Goal: Task Accomplishment & Management: Use online tool/utility

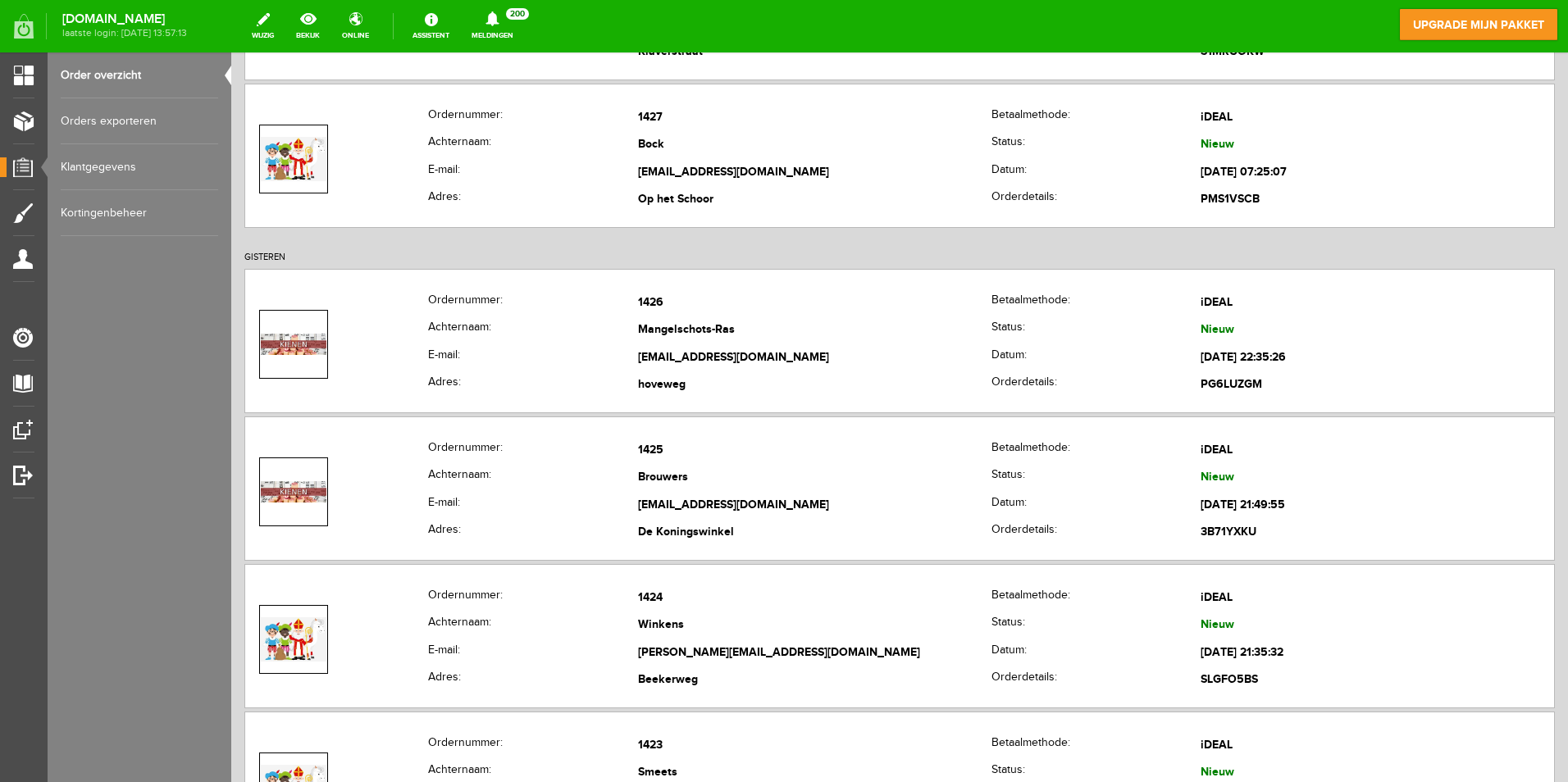
scroll to position [1721, 0]
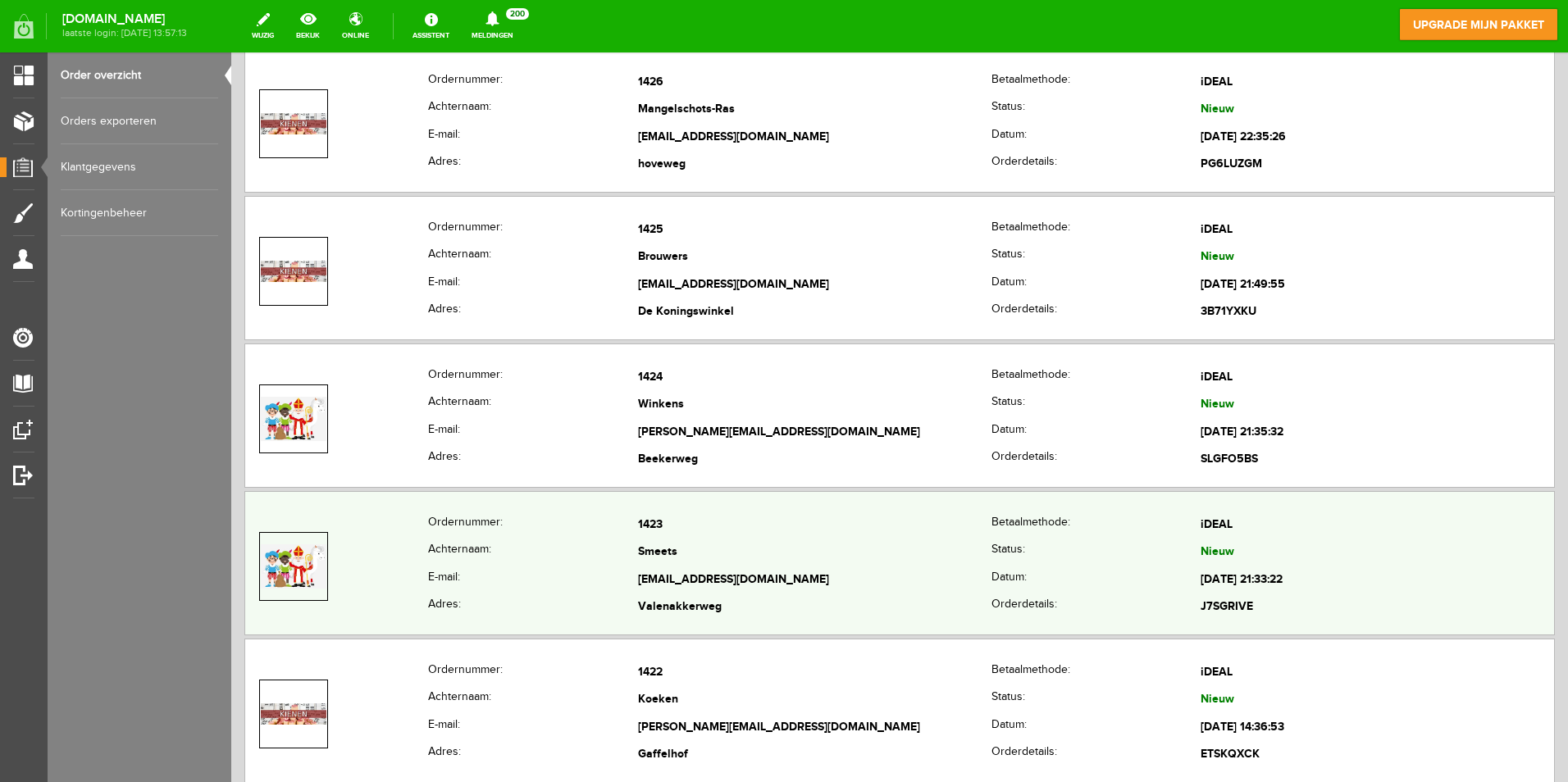
click at [308, 352] on link at bounding box center [293, 566] width 69 height 69
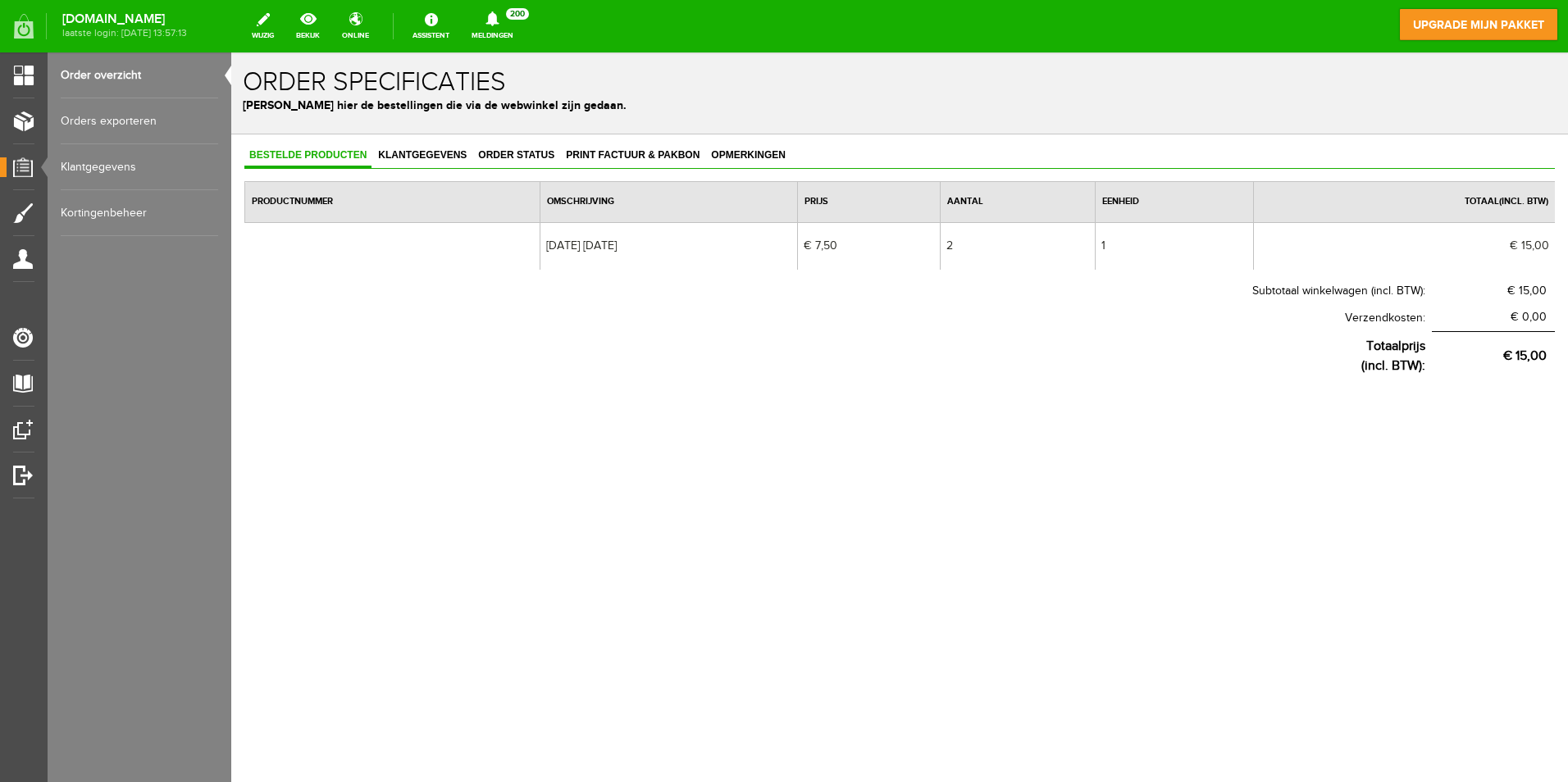
click at [569, 250] on td "[DATE] [DATE]" at bounding box center [669, 246] width 257 height 47
click at [573, 242] on td "[DATE] [DATE]" at bounding box center [669, 246] width 257 height 47
click at [122, 61] on link "Order overzicht" at bounding box center [139, 75] width 157 height 46
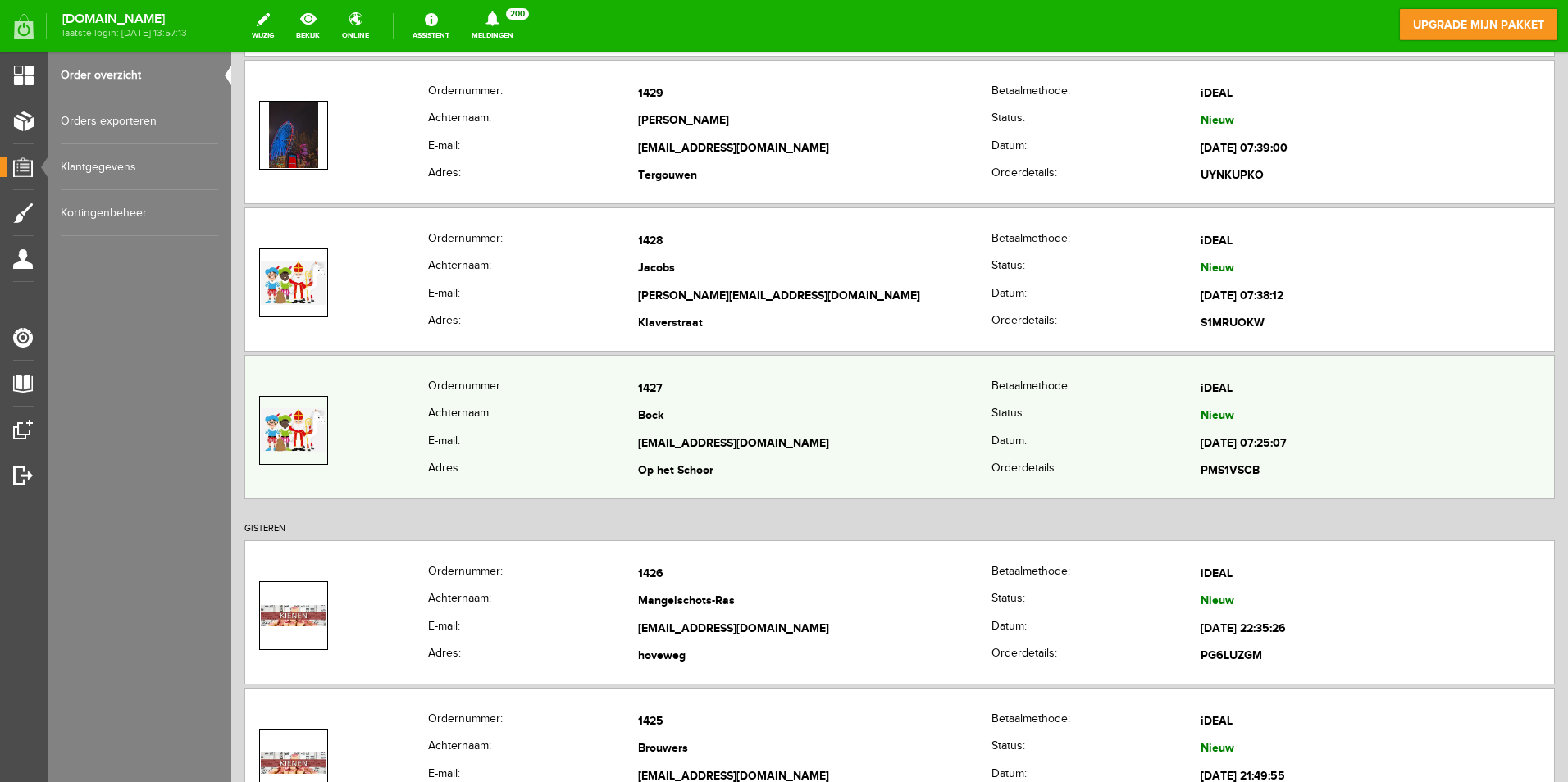
scroll to position [1148, 0]
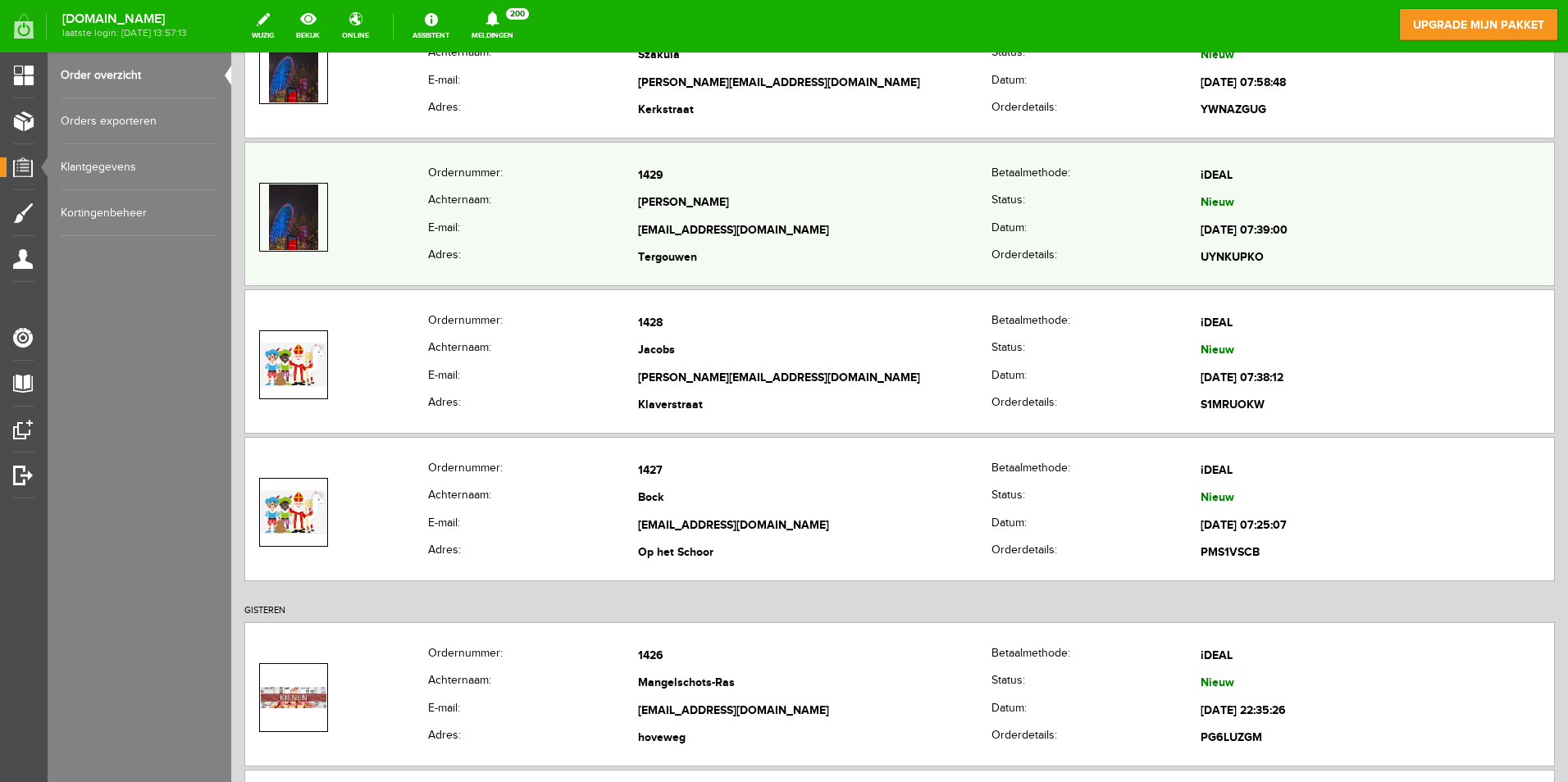
click at [643, 214] on td "[PERSON_NAME]" at bounding box center [814, 204] width 353 height 28
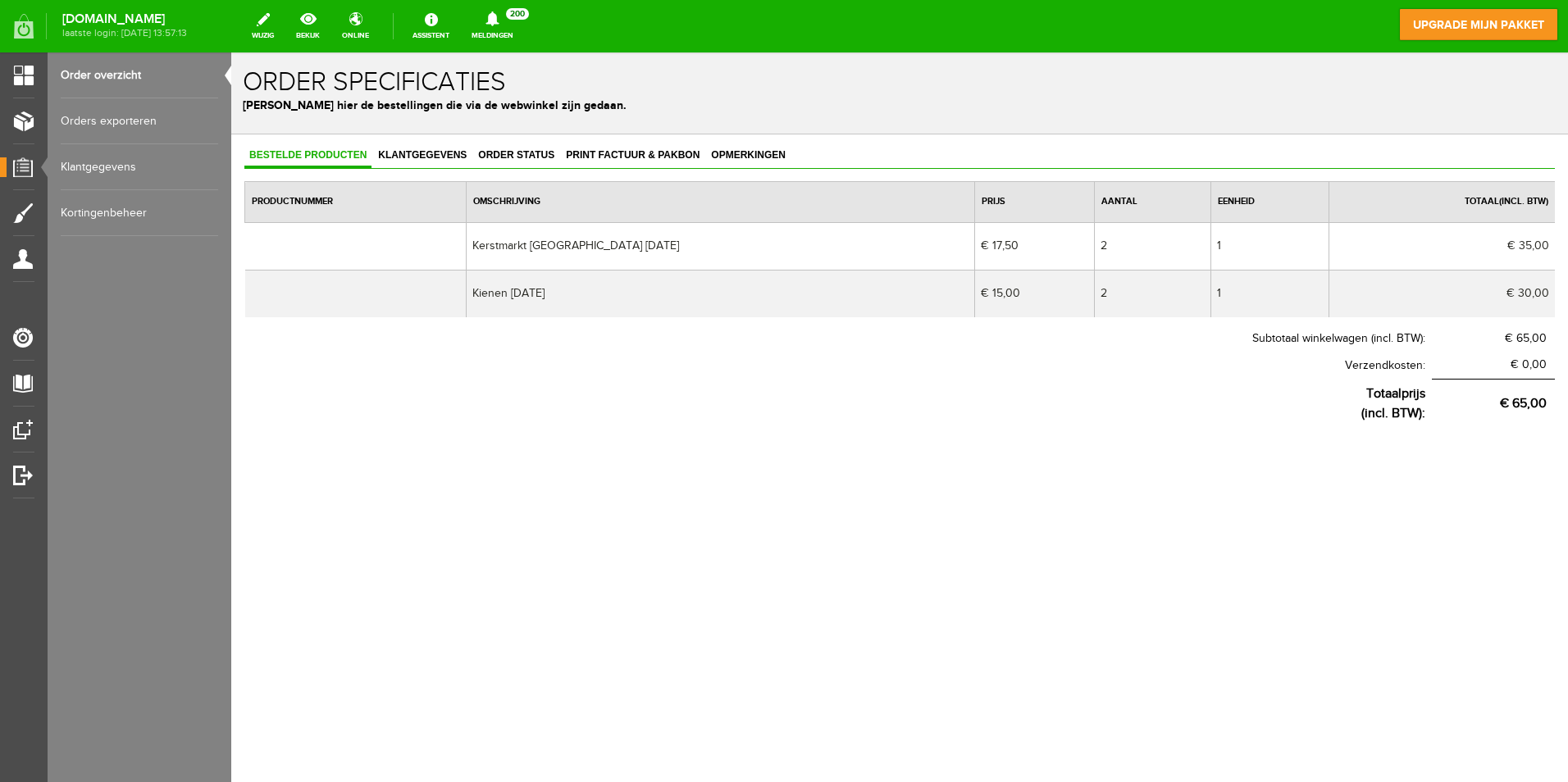
click at [102, 82] on link "Order overzicht" at bounding box center [139, 75] width 157 height 46
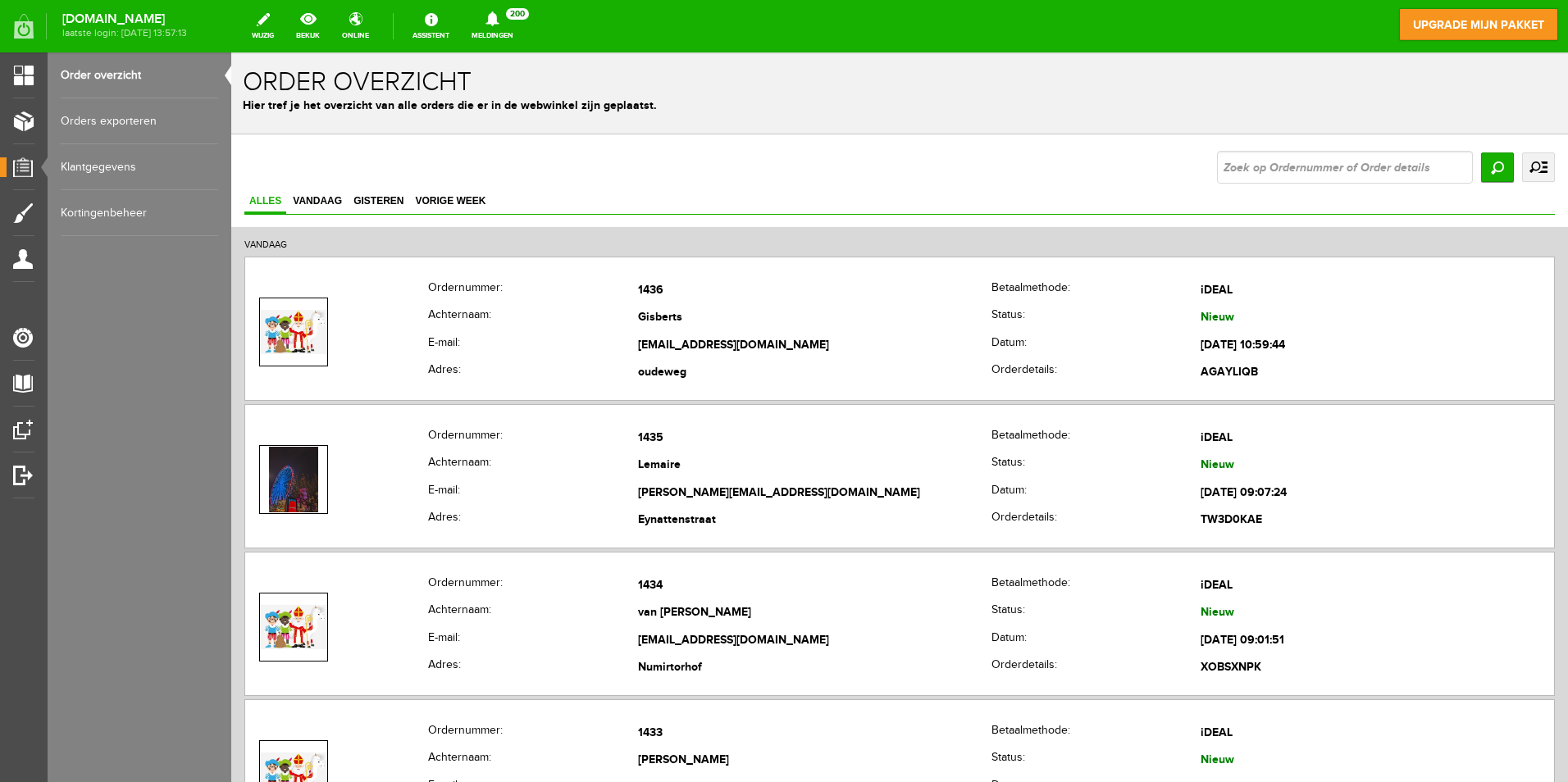
click at [134, 75] on link "Order overzicht" at bounding box center [139, 75] width 157 height 46
click at [143, 119] on link "Orders exporteren" at bounding box center [139, 121] width 157 height 46
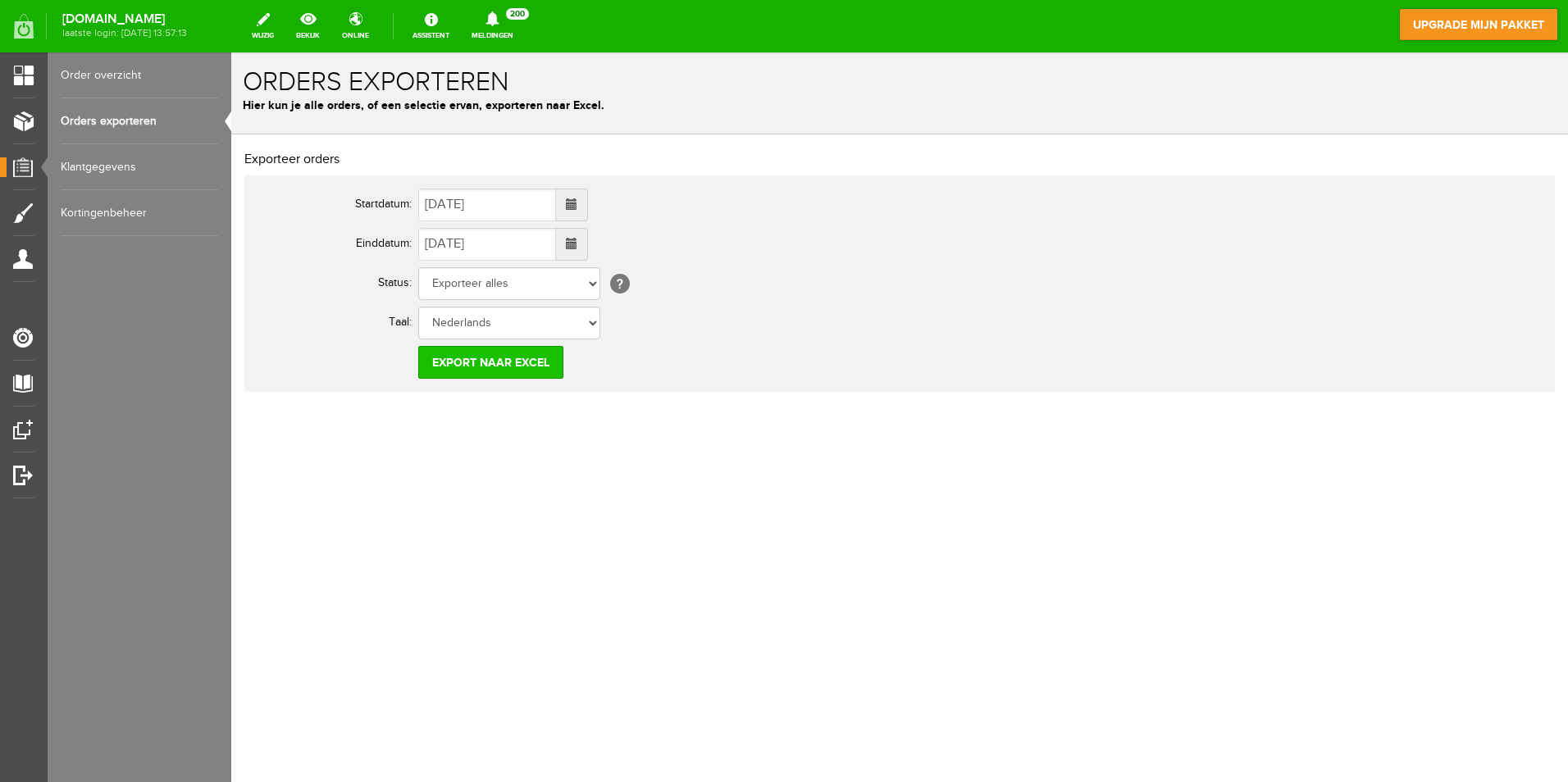
click at [524, 352] on input "Export naar Excel" at bounding box center [491, 362] width 145 height 33
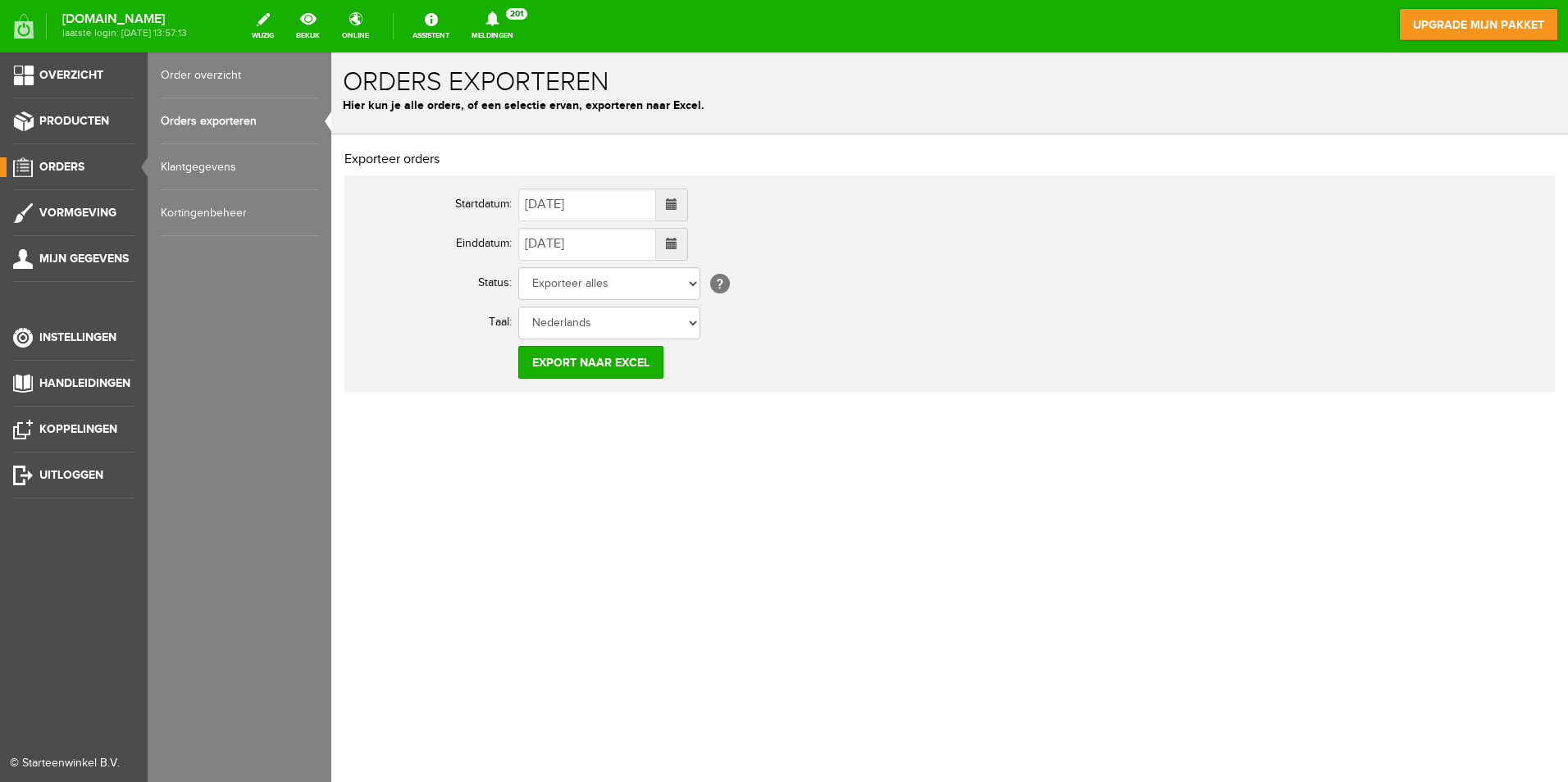
click at [189, 77] on link "Order overzicht" at bounding box center [240, 75] width 157 height 46
